Goal: Transaction & Acquisition: Download file/media

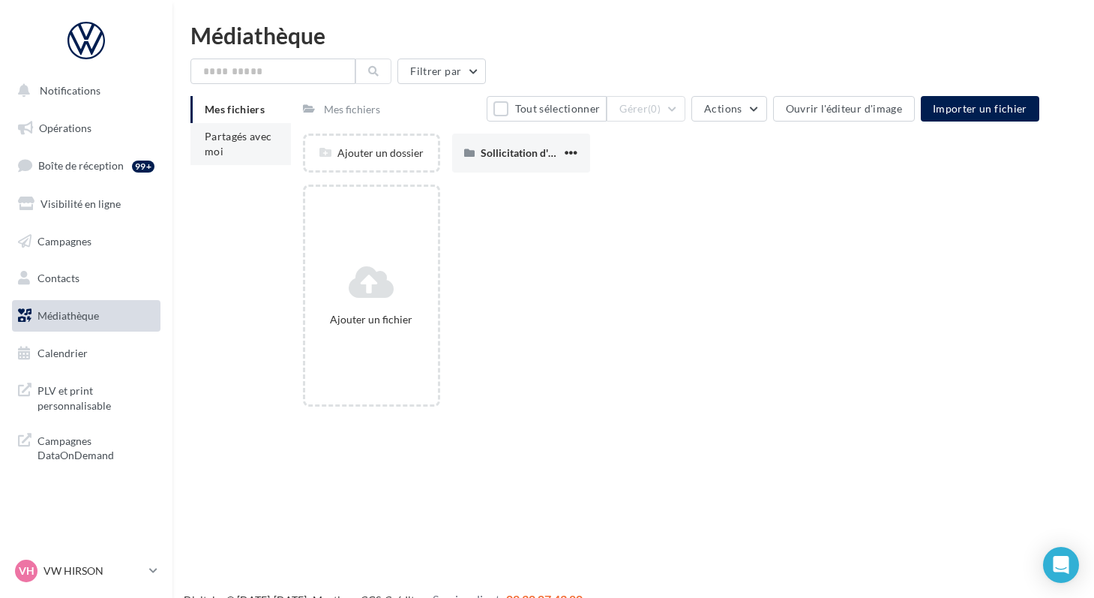
click at [232, 152] on li "Partagés avec moi" at bounding box center [240, 144] width 100 height 42
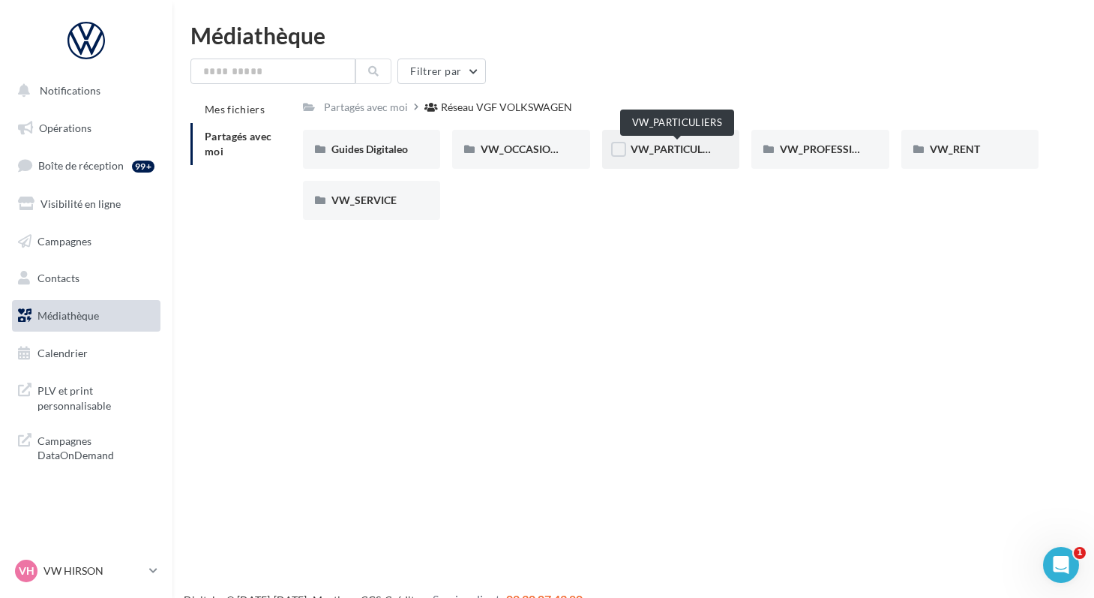
click at [656, 146] on span "VW_PARTICULIERS" at bounding box center [678, 148] width 94 height 13
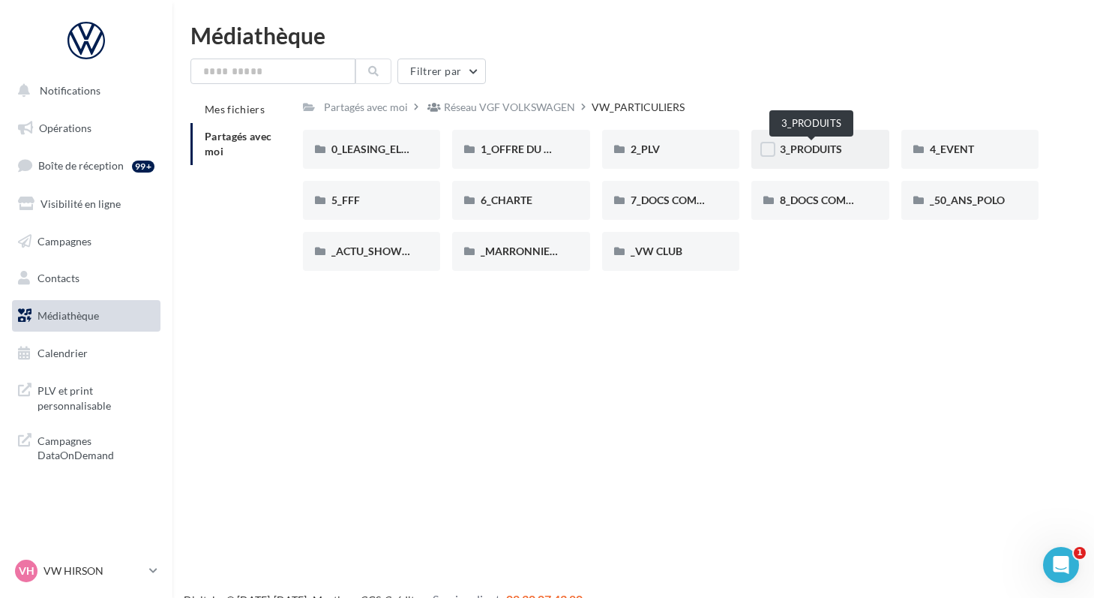
click at [794, 148] on span "3_PRODUITS" at bounding box center [811, 148] width 62 height 13
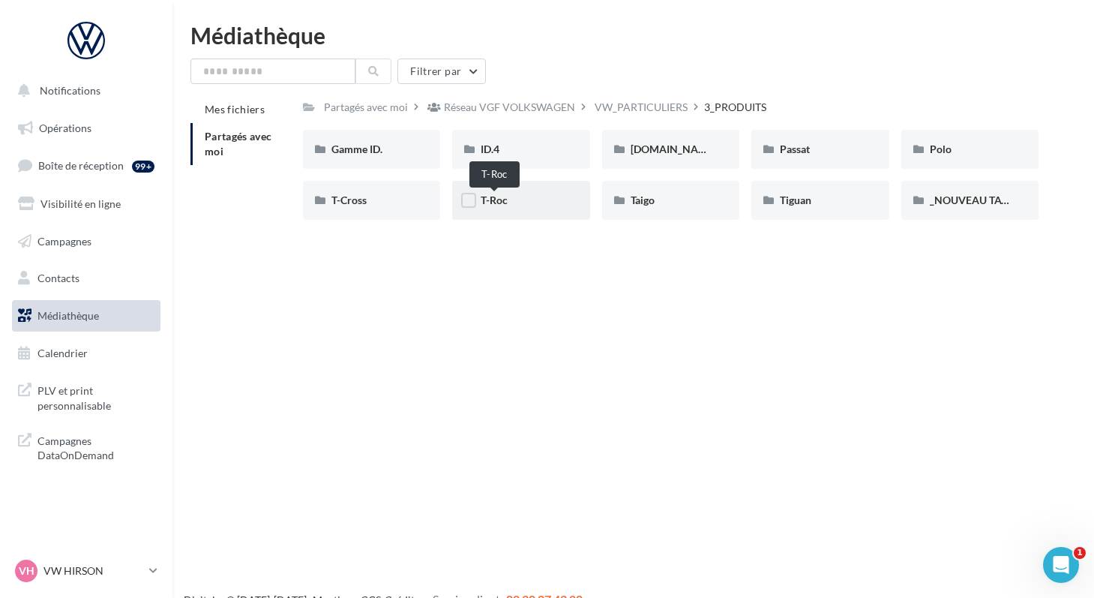
click at [492, 199] on span "T-Roc" at bounding box center [494, 199] width 27 height 13
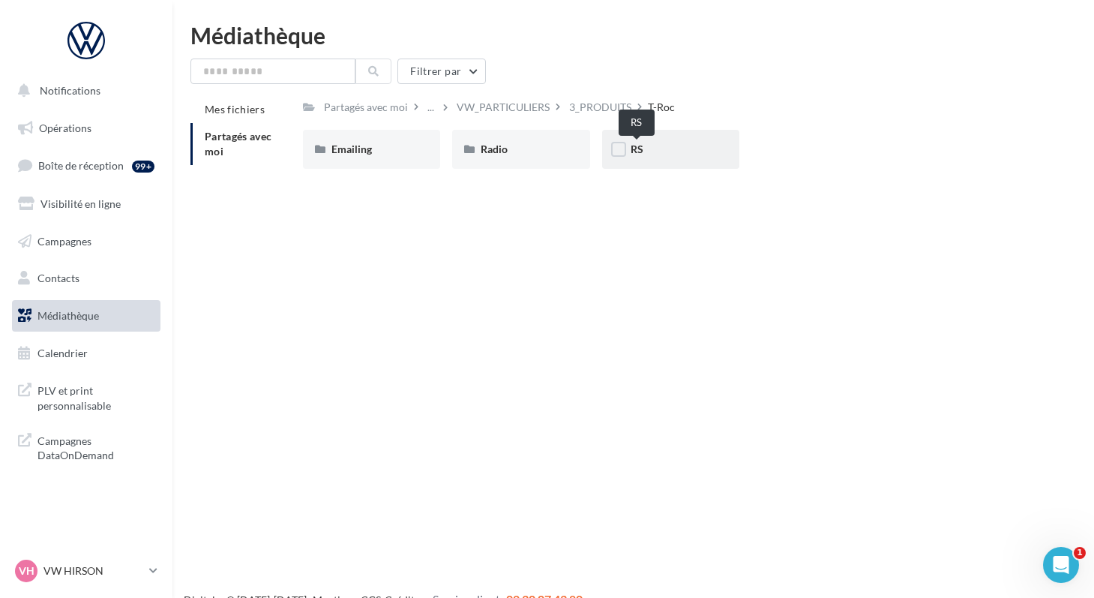
click at [636, 145] on span "RS" at bounding box center [637, 148] width 13 height 13
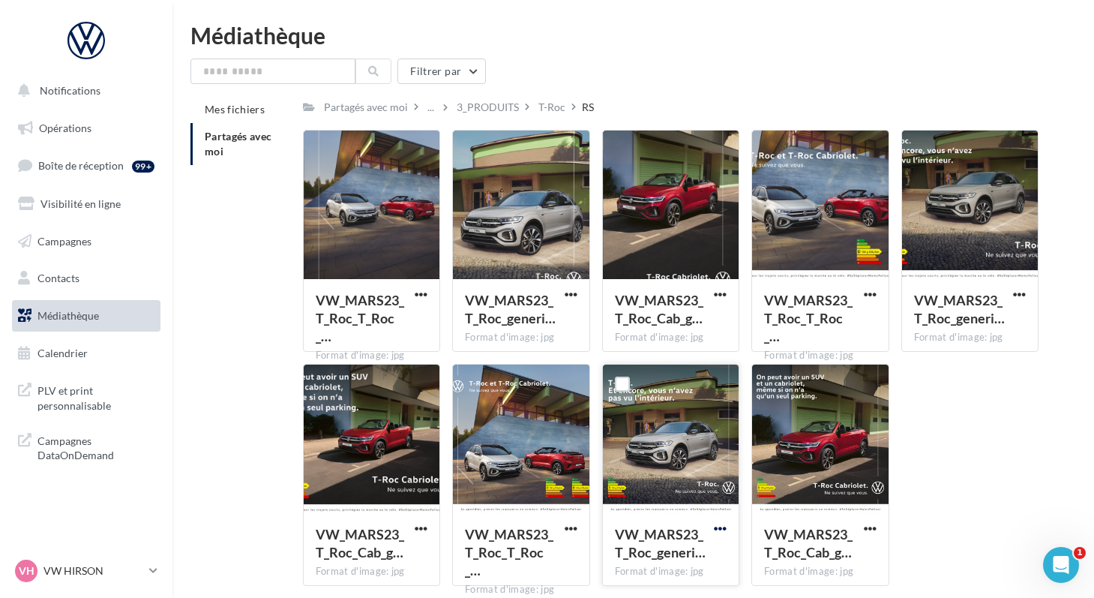
click at [720, 530] on span "button" at bounding box center [720, 528] width 13 height 13
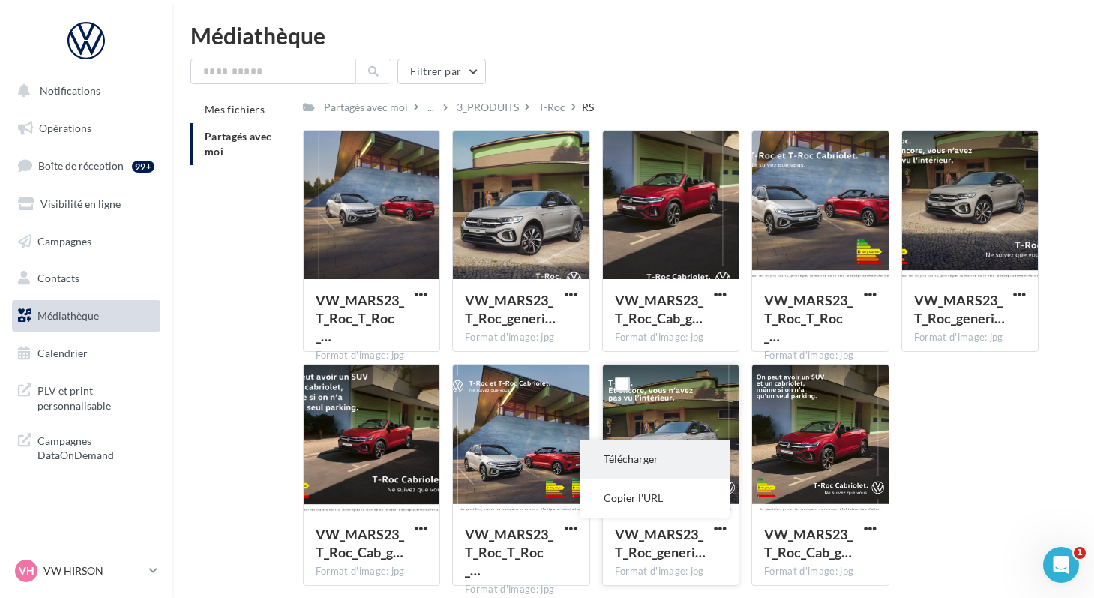
click at [673, 460] on button "Télécharger" at bounding box center [655, 458] width 150 height 39
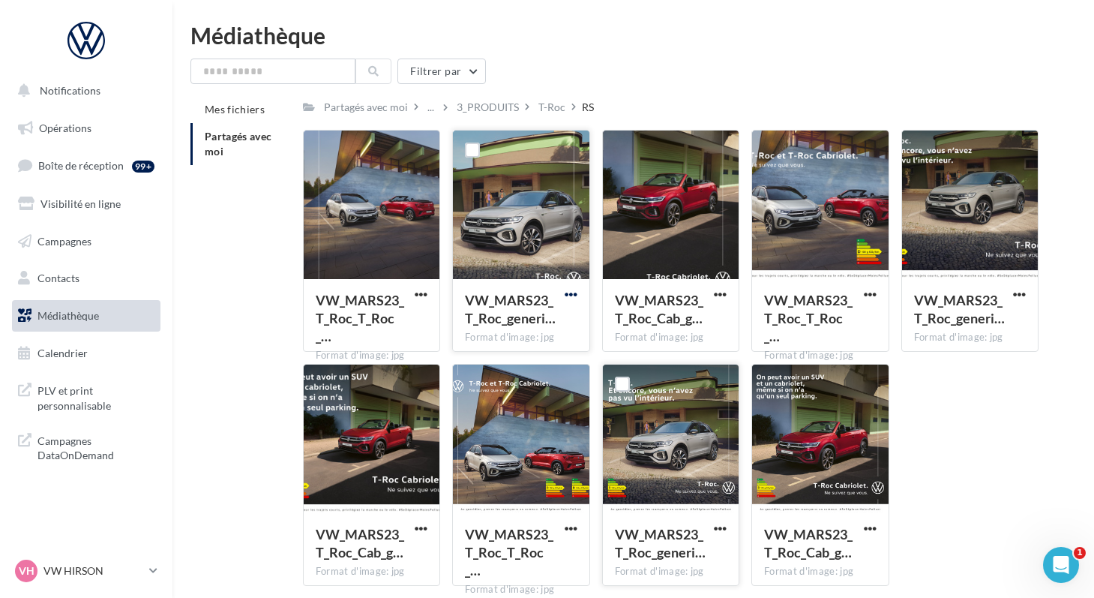
click at [570, 294] on span "button" at bounding box center [571, 294] width 13 height 13
click at [554, 320] on button "Télécharger" at bounding box center [505, 323] width 150 height 39
